Goal: Task Accomplishment & Management: Complete application form

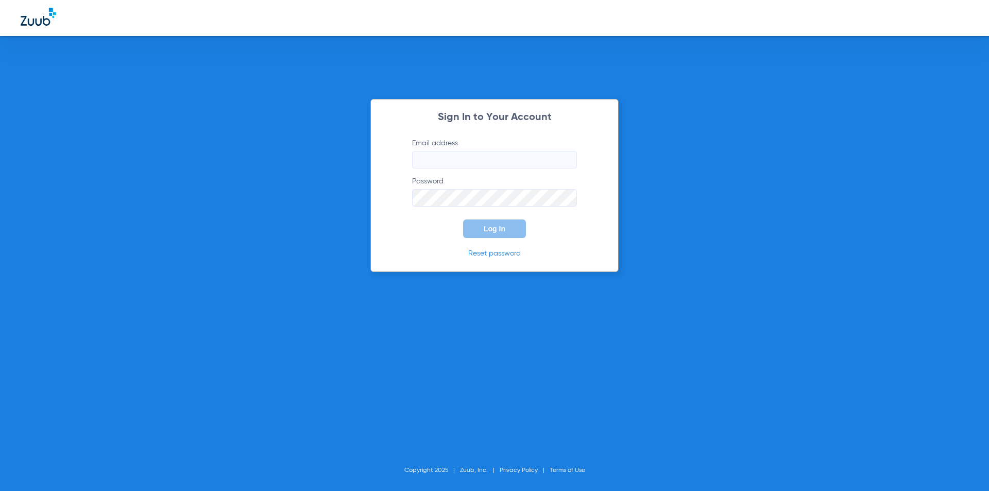
click at [479, 169] on form "Email address Password Log In" at bounding box center [495, 188] width 196 height 100
click at [469, 159] on input "Email address" at bounding box center [494, 160] width 165 height 18
drag, startPoint x: 76, startPoint y: 213, endPoint x: 207, endPoint y: 210, distance: 130.9
click at [76, 213] on div "Sign In to Your Account Email address Invalid email address [EMAIL_ADDRESS][DOM…" at bounding box center [494, 245] width 989 height 491
click at [484, 161] on input "[EMAIL_ADDRESS][DOMAIN_NAME]" at bounding box center [494, 160] width 165 height 18
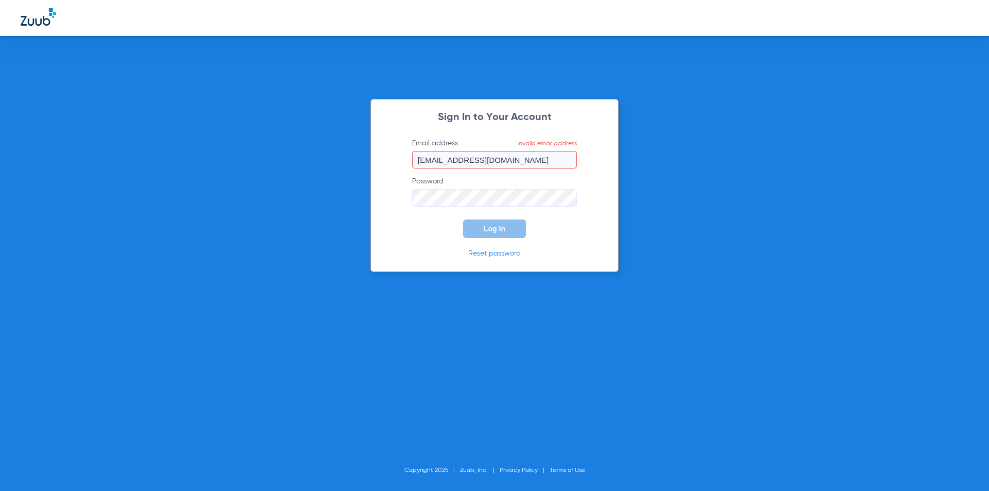
click at [484, 161] on input "[EMAIL_ADDRESS][DOMAIN_NAME]" at bounding box center [494, 160] width 165 height 18
type input "S"
type input "[EMAIL_ADDRESS][DOMAIN_NAME]"
click at [486, 231] on span "Log In" at bounding box center [495, 229] width 22 height 8
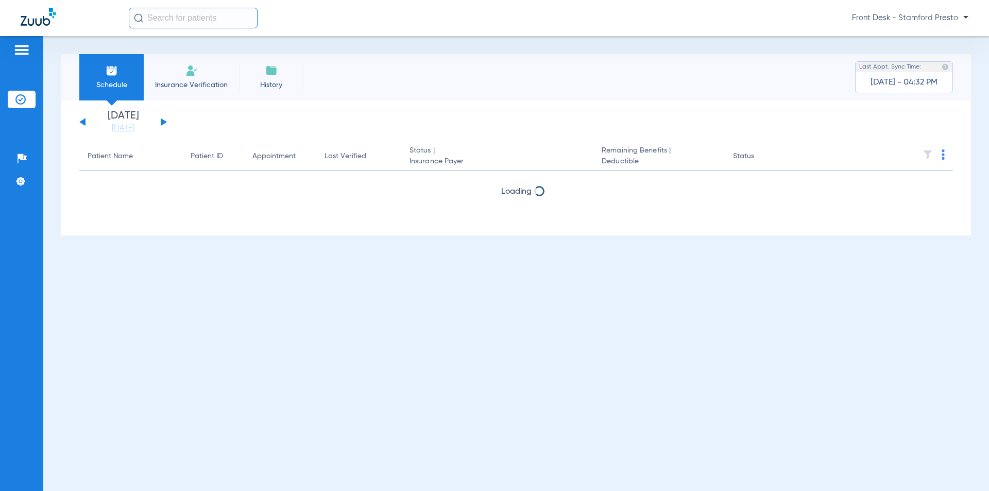
drag, startPoint x: 191, startPoint y: 83, endPoint x: 193, endPoint y: 88, distance: 5.5
click at [193, 88] on span "Insurance Verification" at bounding box center [191, 85] width 80 height 10
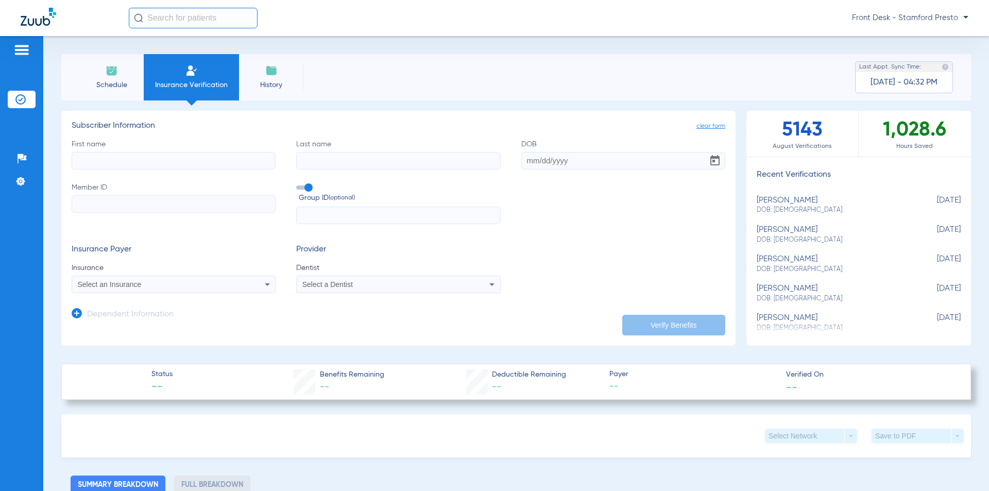
click at [174, 161] on input "First name" at bounding box center [174, 161] width 204 height 18
type input "[PERSON_NAME]"
click at [359, 162] on input "Last name" at bounding box center [398, 161] width 204 height 18
type input "[PERSON_NAME]"
click at [150, 158] on input "[PERSON_NAME]" at bounding box center [174, 161] width 204 height 18
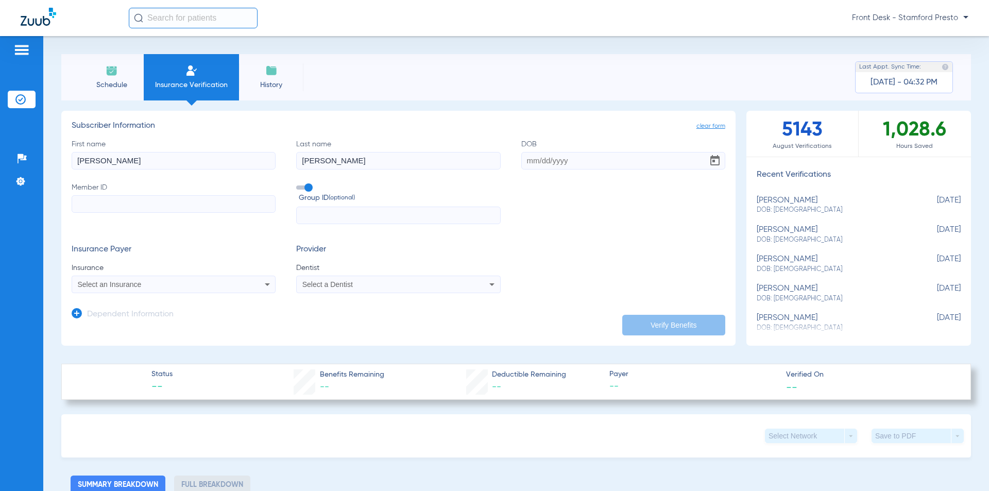
click at [150, 158] on input "[PERSON_NAME]" at bounding box center [174, 161] width 204 height 18
type input "[PERSON_NAME]"
click at [366, 163] on input "[PERSON_NAME]" at bounding box center [398, 161] width 204 height 18
click at [621, 157] on input "DOB" at bounding box center [623, 161] width 204 height 18
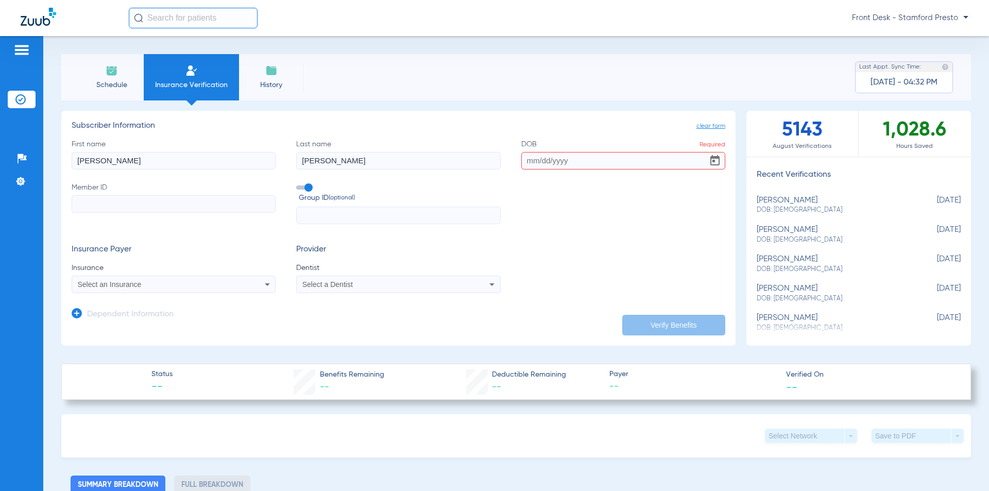
click at [581, 167] on input "DOB Required" at bounding box center [623, 161] width 204 height 18
type input "[DATE]"
click at [187, 198] on input "Member ID" at bounding box center [174, 204] width 204 height 18
click at [177, 207] on input "Member ID Required" at bounding box center [174, 204] width 204 height 18
type input "555956658"
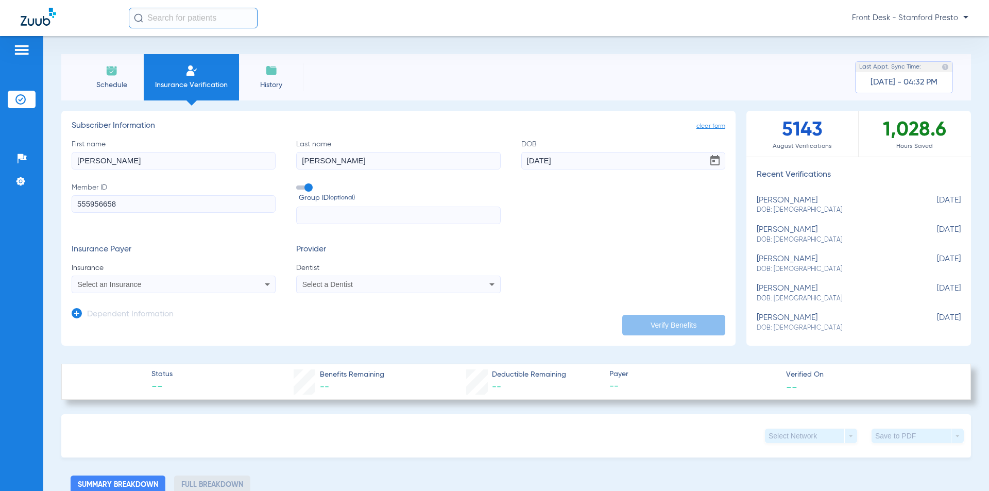
click at [310, 208] on input "text" at bounding box center [398, 216] width 204 height 18
type input "118300"
click at [123, 285] on span "Select an Insurance" at bounding box center [110, 284] width 64 height 8
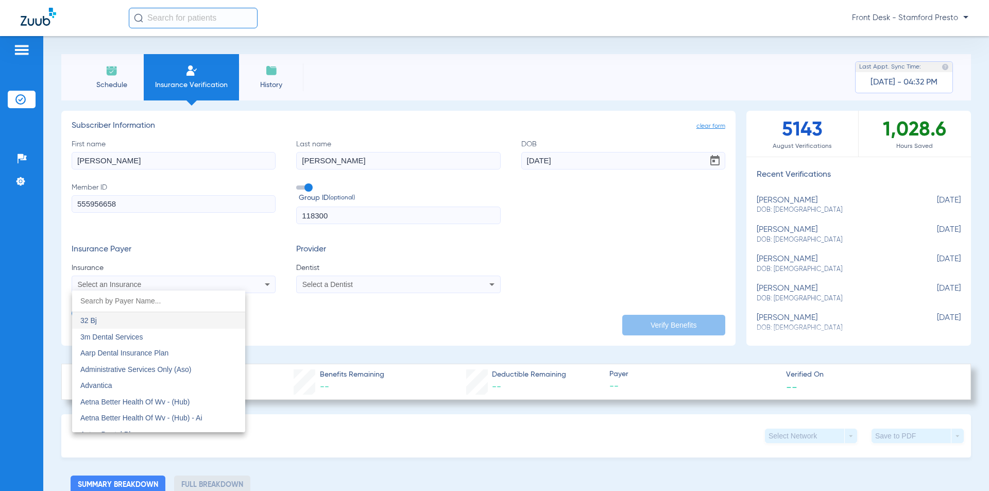
click at [123, 295] on input "dropdown search" at bounding box center [158, 301] width 173 height 21
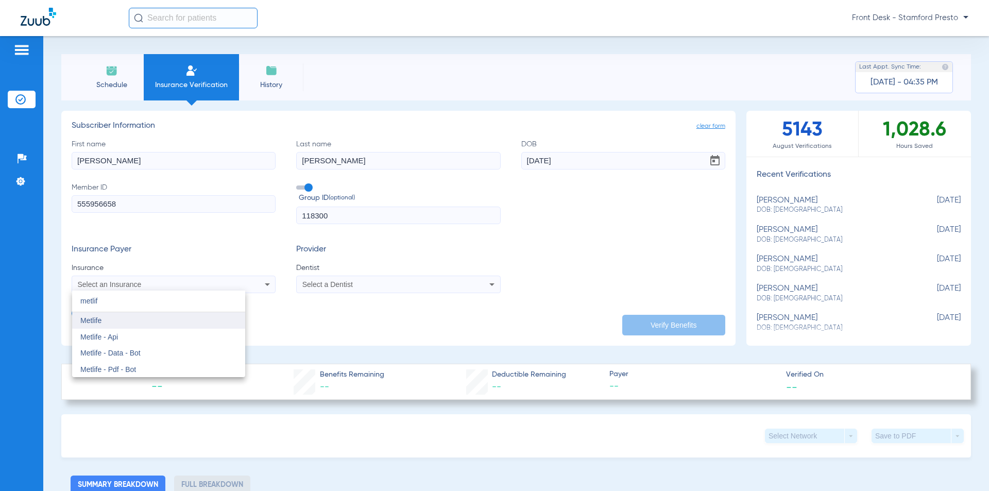
type input "metlif"
click at [125, 319] on mat-option "Metlife" at bounding box center [158, 320] width 173 height 16
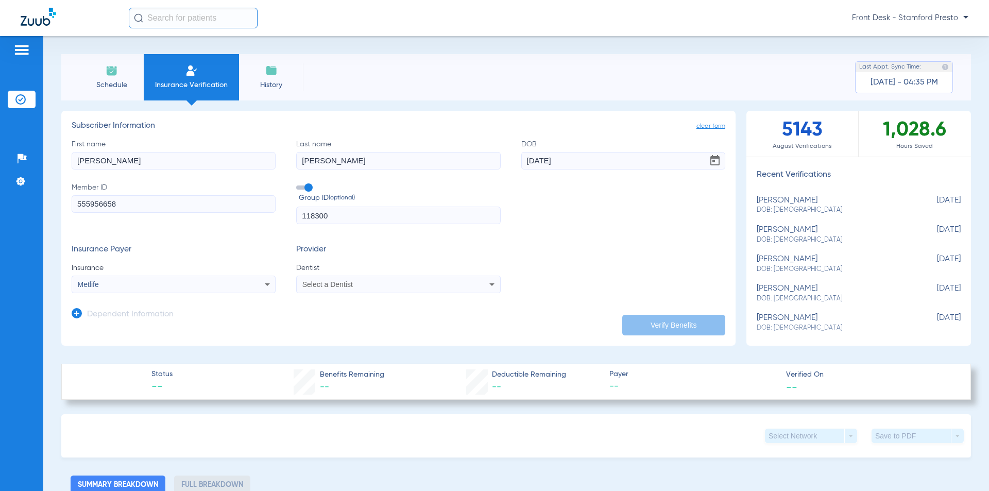
click at [424, 275] on app-form-autocomplete "Dentist Select a Dentist" at bounding box center [398, 278] width 204 height 30
click at [425, 283] on div "Select a Dentist" at bounding box center [379, 284] width 154 height 7
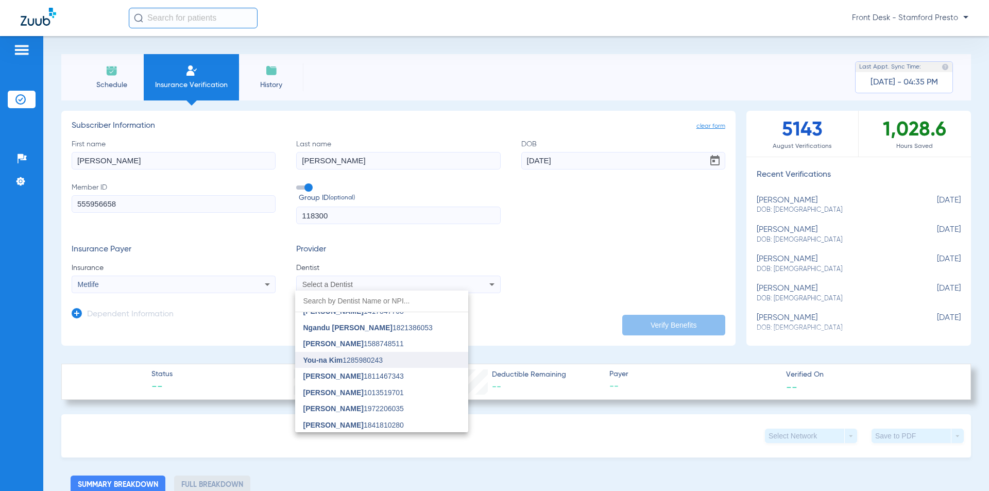
scroll to position [269, 0]
click at [359, 364] on mat-option "You-na Kim 1285980243" at bounding box center [381, 359] width 173 height 16
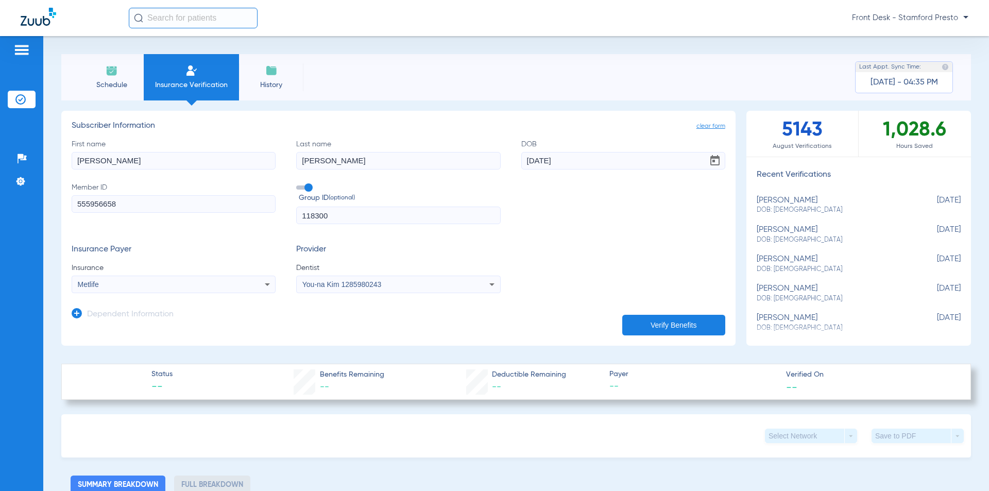
click at [647, 319] on button "Verify Benefits" at bounding box center [673, 325] width 103 height 21
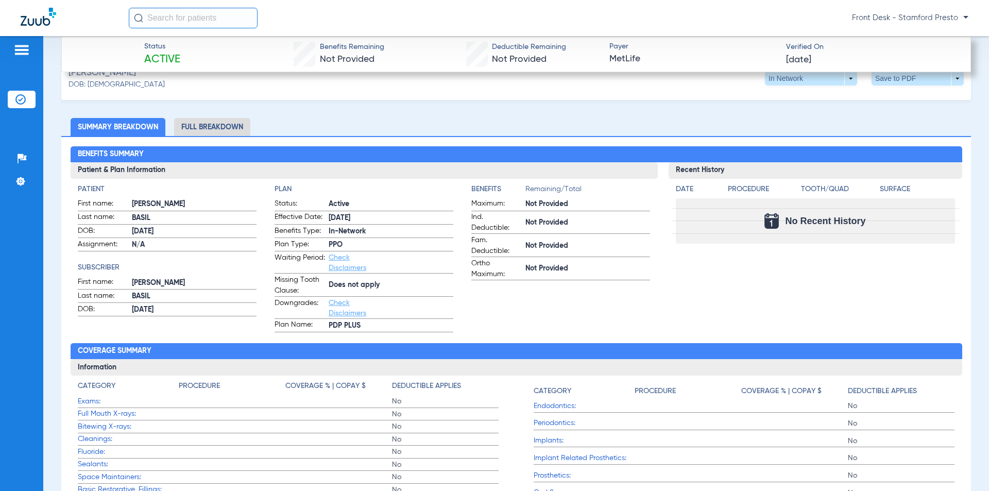
scroll to position [0, 0]
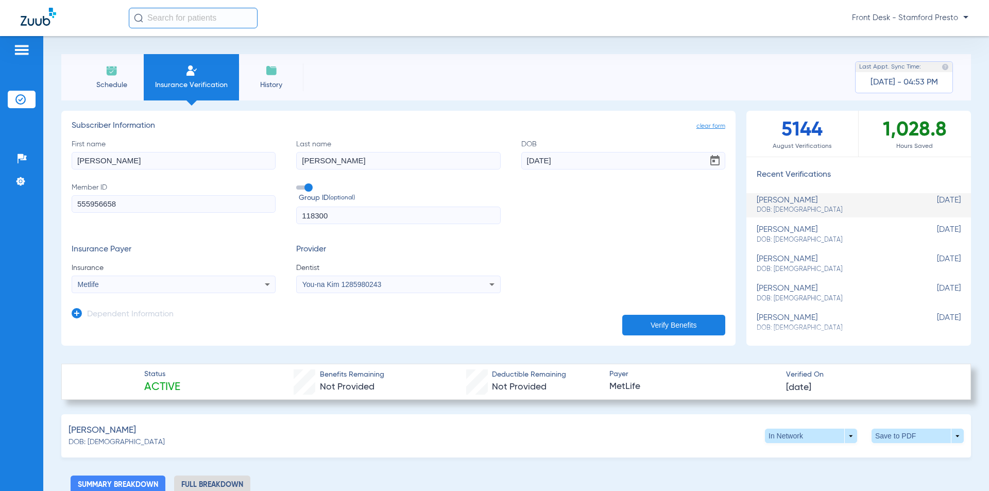
click at [100, 91] on li "Schedule" at bounding box center [111, 77] width 64 height 46
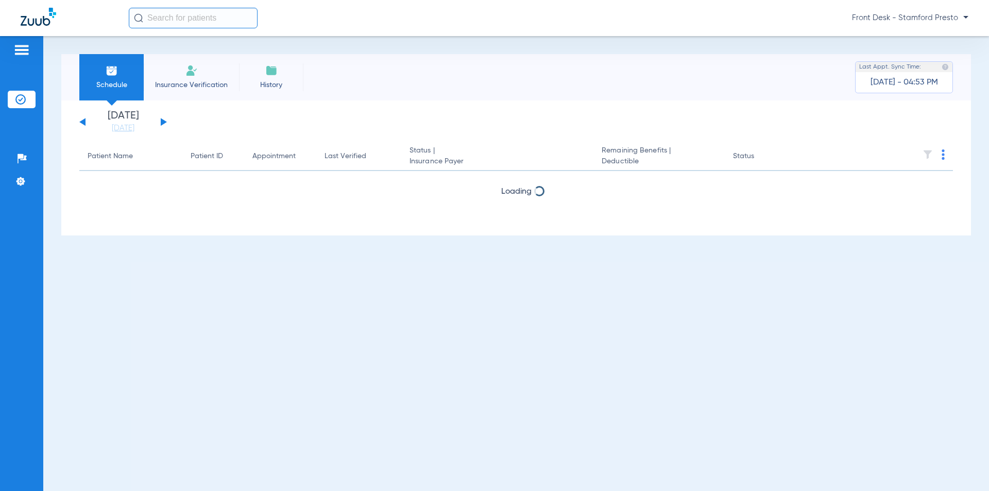
click at [164, 121] on button at bounding box center [164, 122] width 6 height 8
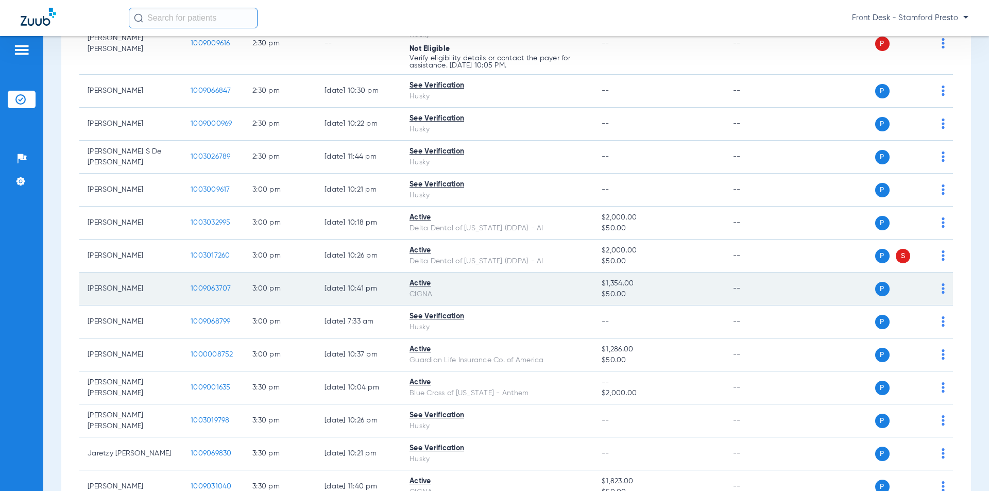
scroll to position [1550, 0]
